Goal: Task Accomplishment & Management: Manage account settings

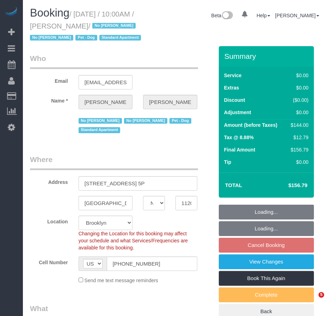
select select "NY"
select select "number:57"
select select "number:72"
select select "number:13"
select select "number:7"
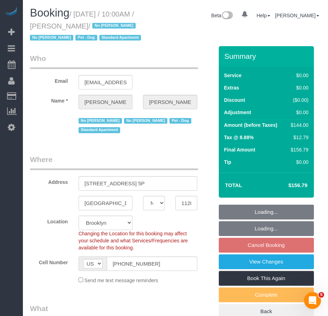
select select "string:stripe-pm_1OPBB04VGloSiKo7D189H04L"
select select "object:823"
select select "spot3"
select select "object:1220"
select select "1"
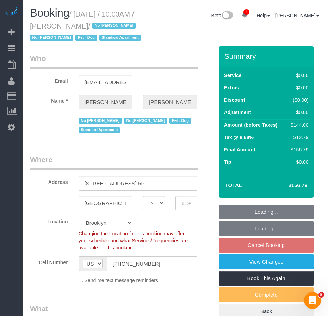
select select "1"
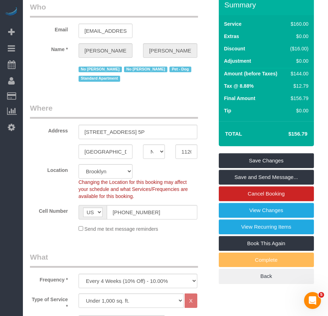
scroll to position [35, 0]
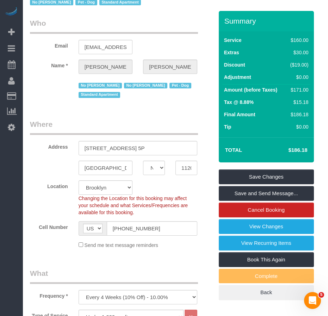
select select "spot63"
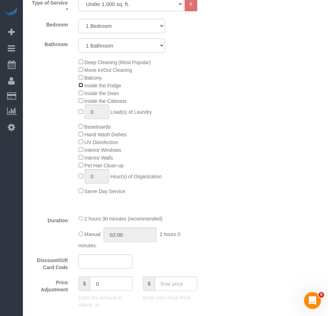
scroll to position [352, 0]
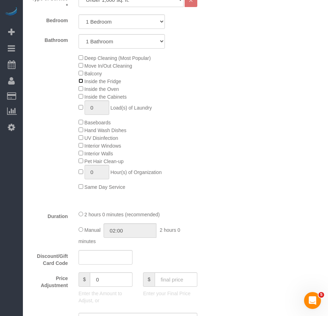
select select "spot123"
select select "spot183"
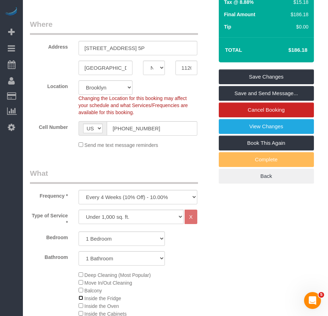
scroll to position [106, 0]
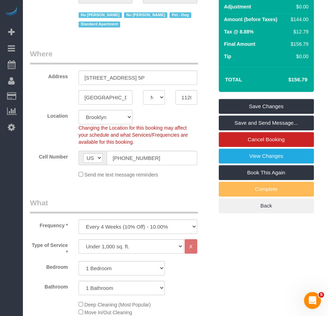
select select "spot243"
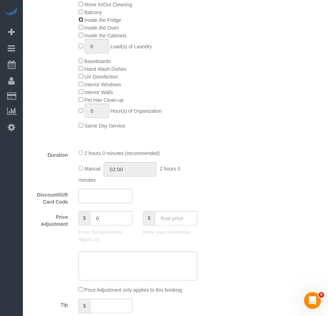
scroll to position [423, 0]
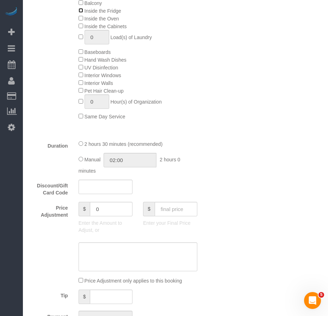
select select "spot303"
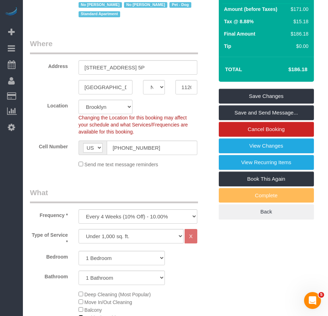
scroll to position [106, 0]
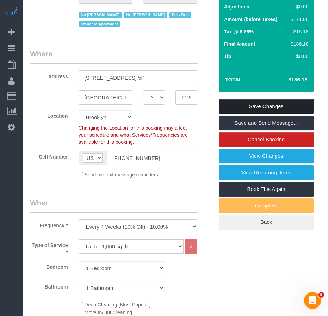
click at [248, 114] on link "Save Changes" at bounding box center [266, 106] width 95 height 15
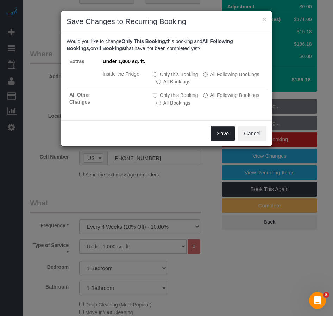
click at [216, 135] on button "Save" at bounding box center [223, 133] width 24 height 15
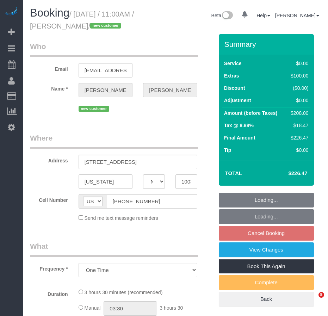
select select "NY"
select select "number:58"
select select "number:73"
select select "number:15"
select select "number:5"
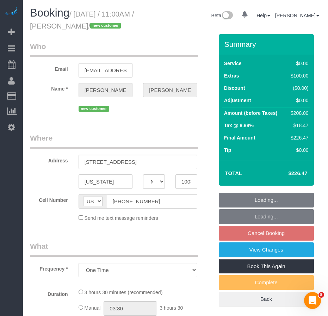
select select "string:stripe-pm_1RwSZ34VGloSiKo7lxjxQ5IQ"
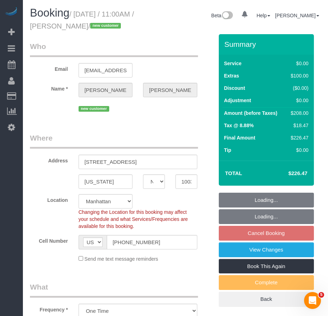
select select "spot4"
select select "object:1217"
select select "1"
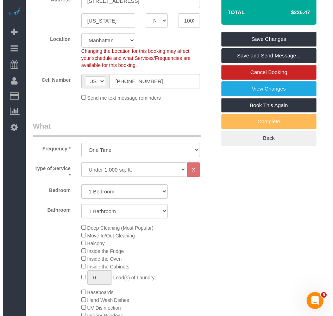
scroll to position [107, 0]
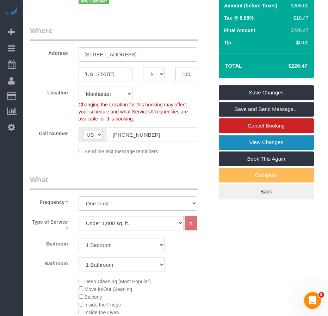
click at [247, 150] on link "View Changes" at bounding box center [266, 142] width 95 height 15
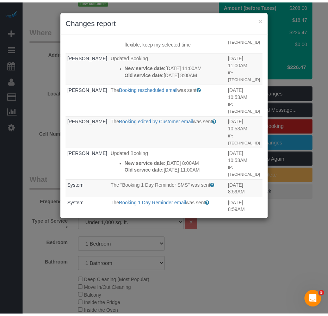
scroll to position [282, 0]
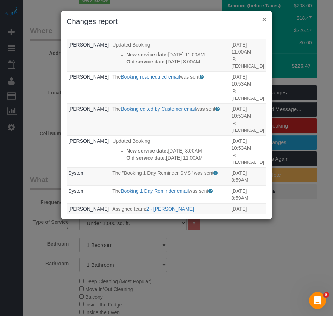
click at [265, 20] on button "×" at bounding box center [264, 18] width 4 height 7
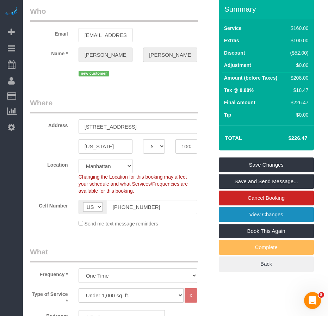
scroll to position [0, 0]
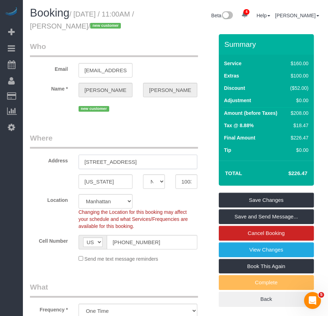
click at [125, 169] on input "[STREET_ADDRESS]" at bounding box center [138, 162] width 119 height 14
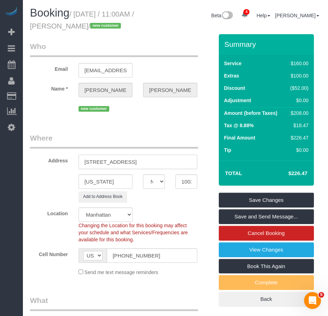
click at [145, 169] on input "[STREET_ADDRESS]" at bounding box center [138, 162] width 119 height 14
type input "[STREET_ADDRESS] L2"
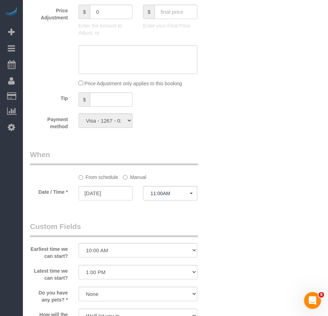
scroll to position [634, 0]
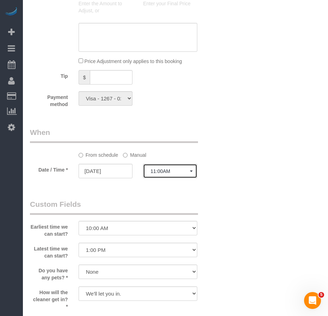
click at [176, 174] on span "11:00AM" at bounding box center [169, 171] width 39 height 6
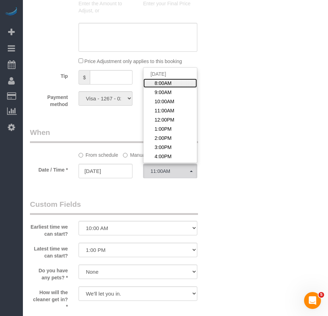
click at [169, 87] on span "8:00AM" at bounding box center [163, 83] width 17 height 7
select select "spot1"
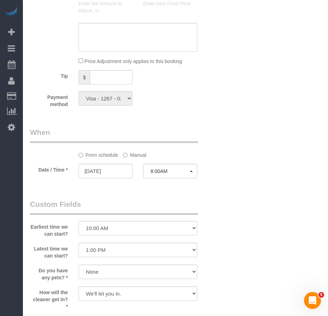
click at [224, 225] on div "Who Email [EMAIL_ADDRESS][DOMAIN_NAME] Name * [PERSON_NAME][GEOGRAPHIC_DATA] ne…" at bounding box center [175, 23] width 291 height 1247
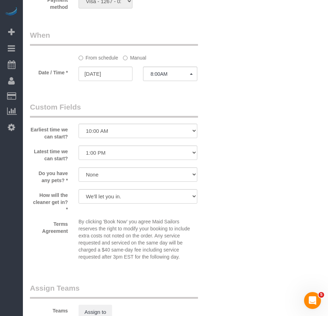
scroll to position [720, 0]
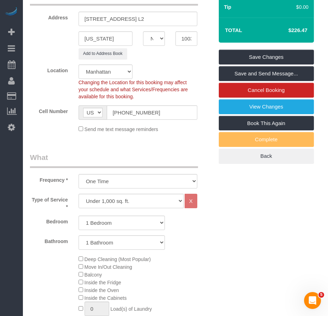
scroll to position [86, 0]
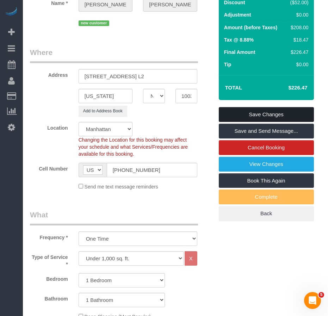
click at [251, 122] on link "Save Changes" at bounding box center [266, 114] width 95 height 15
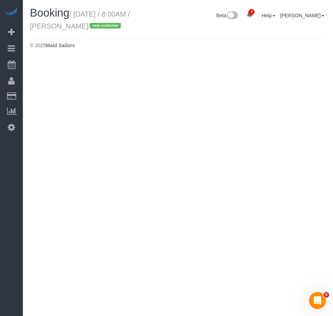
select select "NY"
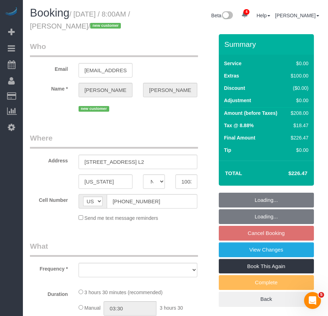
select select "object:3542"
select select "number:58"
select select "number:73"
select select "number:15"
select select "number:5"
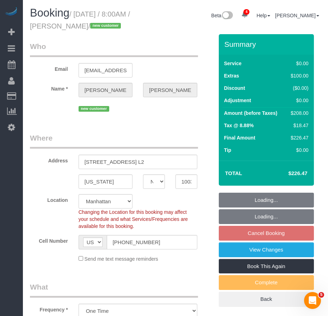
select select "object:3691"
select select "1"
select select "spot61"
select select "string:stripe-pm_1RwSZ34VGloSiKo7lxjxQ5IQ"
select select "1"
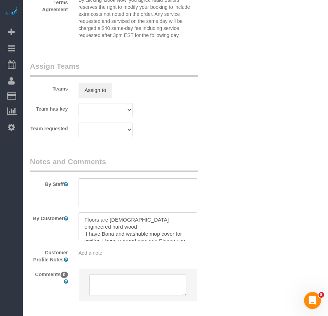
scroll to position [988, 0]
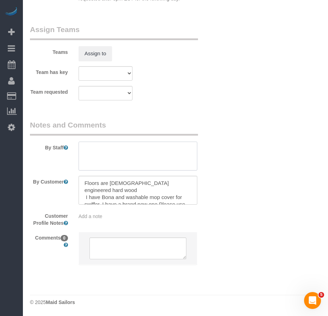
click at [92, 143] on textarea at bounding box center [138, 156] width 119 height 29
type textarea "Not"
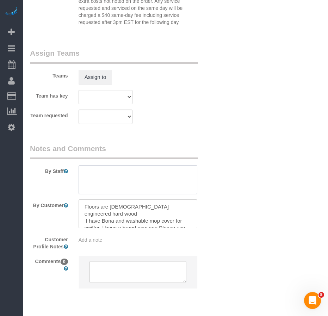
scroll to position [953, 0]
click at [99, 242] on span "Add a note" at bounding box center [91, 240] width 24 height 6
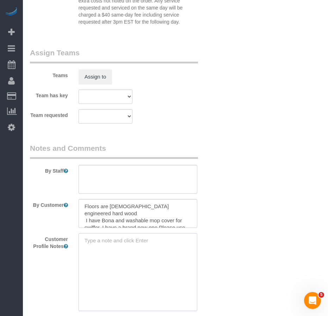
paste textarea "[URL][DOMAIN_NAME]"
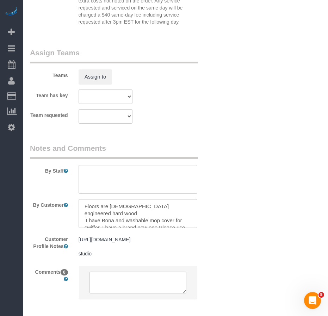
click at [101, 257] on pre "[URL][DOMAIN_NAME] studio" at bounding box center [138, 246] width 119 height 21
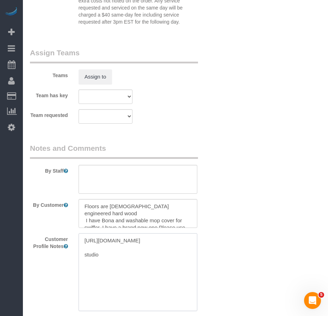
click at [107, 274] on textarea "[URL][DOMAIN_NAME] studio" at bounding box center [138, 272] width 119 height 78
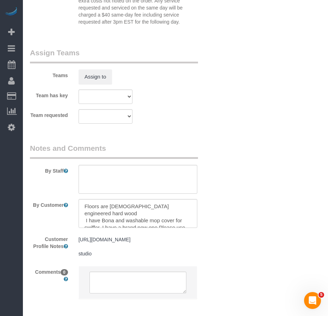
click at [103, 257] on pre "[URL][DOMAIN_NAME] studio" at bounding box center [138, 246] width 119 height 21
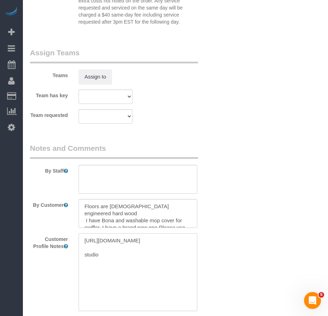
click at [102, 272] on textarea "[URL][DOMAIN_NAME] studio" at bounding box center [138, 272] width 119 height 78
type textarea "[URL][DOMAIN_NAME] studio home"
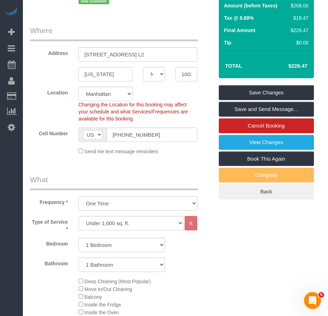
scroll to position [106, 0]
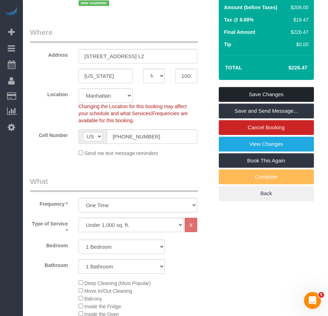
click at [240, 102] on link "Save Changes" at bounding box center [266, 94] width 95 height 15
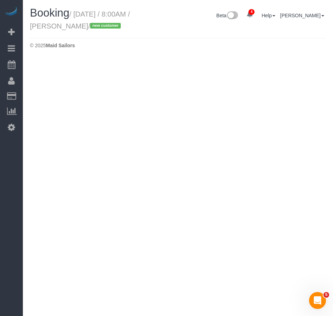
select select "NY"
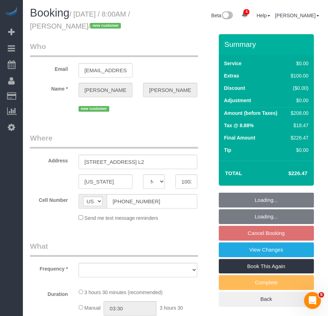
select select "number:58"
select select "number:73"
select select "number:15"
select select "number:5"
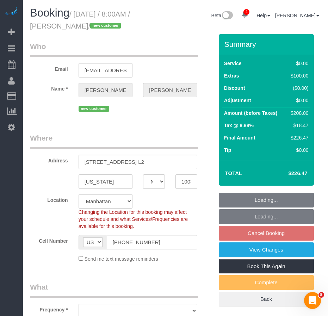
select select "object:5728"
select select "string:stripe-pm_1RwSZ34VGloSiKo7lxjxQ5IQ"
select select "object:5732"
select select "spot121"
select select "1"
